Goal: Information Seeking & Learning: Learn about a topic

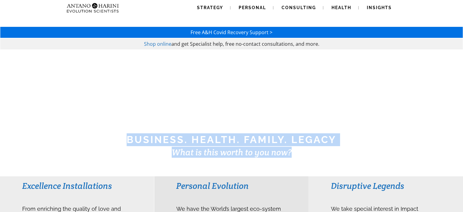
drag, startPoint x: 128, startPoint y: 137, endPoint x: 302, endPoint y: 152, distance: 174.9
click at [302, 152] on div "BUSINESS. HEALTH. Family. Legacy What is this worth to you now?" at bounding box center [231, 145] width 463 height 25
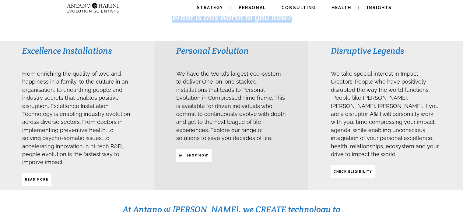
scroll to position [135, 0]
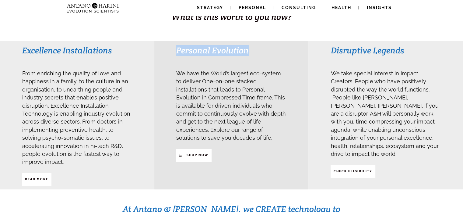
drag, startPoint x: 178, startPoint y: 48, endPoint x: 257, endPoint y: 49, distance: 79.8
click at [257, 49] on h3 "Personal Evolution" at bounding box center [231, 50] width 110 height 11
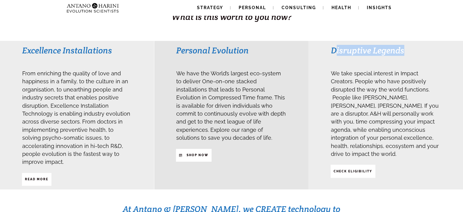
drag, startPoint x: 335, startPoint y: 47, endPoint x: 418, endPoint y: 51, distance: 83.6
click at [418, 51] on h3 "Disruptive Legends" at bounding box center [386, 50] width 110 height 11
click at [368, 51] on h3 "Disruptive Legends" at bounding box center [386, 50] width 110 height 11
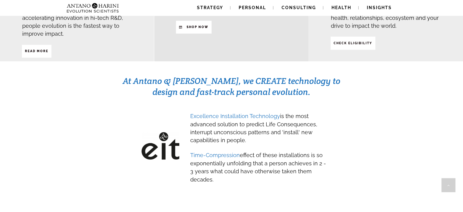
scroll to position [266, 0]
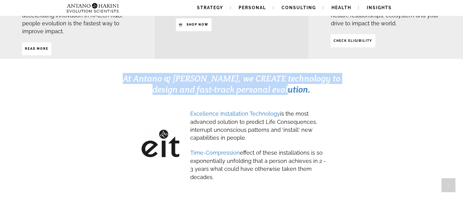
drag, startPoint x: 130, startPoint y: 67, endPoint x: 303, endPoint y: 81, distance: 173.6
click at [303, 81] on h3 "At Antano & [PERSON_NAME], we CREATE technology to design and fast-track person…" at bounding box center [231, 84] width 219 height 22
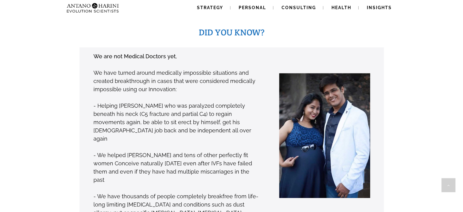
scroll to position [458, 0]
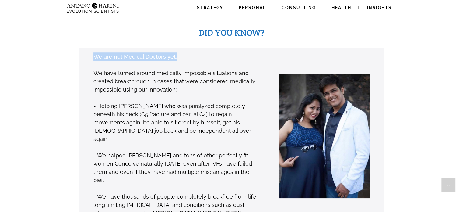
drag, startPoint x: 93, startPoint y: 44, endPoint x: 181, endPoint y: 44, distance: 87.7
click at [181, 52] on p "We are not Medical Doctors yet," at bounding box center [177, 56] width 167 height 8
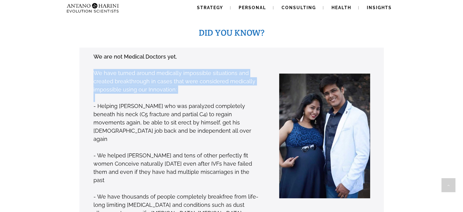
drag, startPoint x: 89, startPoint y: 59, endPoint x: 197, endPoint y: 83, distance: 110.6
click at [197, 83] on div "We are not Medical Doctors yet, We have turned around medically impossible situ…" at bounding box center [167, 138] width 186 height 173
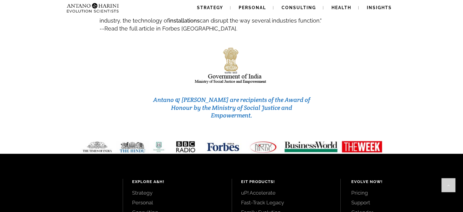
scroll to position [2623, 0]
